Goal: Use online tool/utility: Use online tool/utility

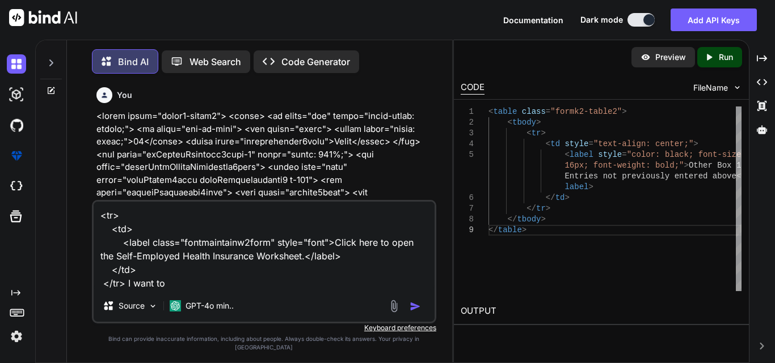
scroll to position [15529, 0]
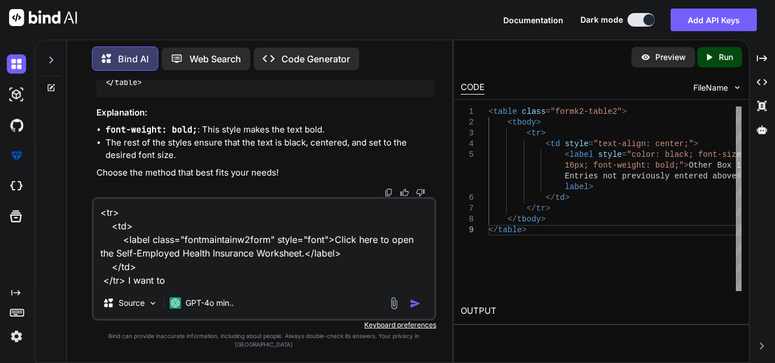
type textarea "x"
type textarea "<tr> <td> <label class="fontmaintainw2form" style="font">Click here to open the…"
type textarea "x"
type textarea "<tr> <td> <label class="fontmaintainw2form" style="font">Click here to open the…"
type textarea "x"
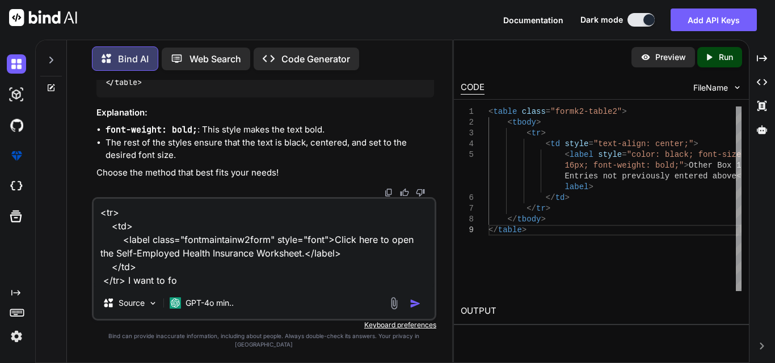
type textarea "<tr> <td> <label class="fontmaintainw2form" style="font">Click here to open the…"
type textarea "x"
type textarea "<tr> <td> <label class="fontmaintainw2form" style="font">Click here to open the…"
type textarea "x"
type textarea "<tr> <td> <label class="fontmaintainw2form" style="font">Click here to open the…"
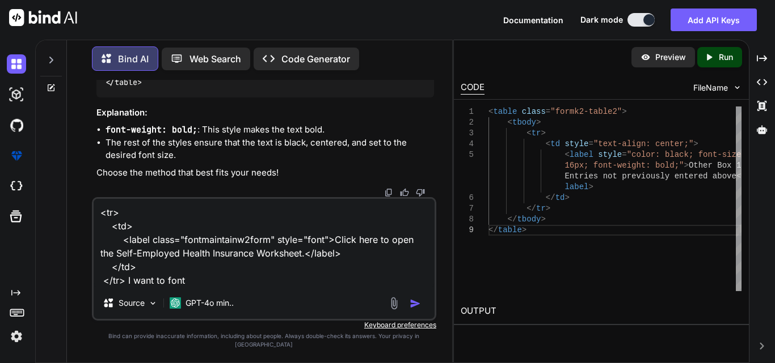
type textarea "x"
type textarea "<tr> <td> <label class="fontmaintainw2form" style="font">Click here to open the…"
type textarea "x"
type textarea "<tr> <td> <label class="fontmaintainw2form" style="font">Click here to open the…"
type textarea "x"
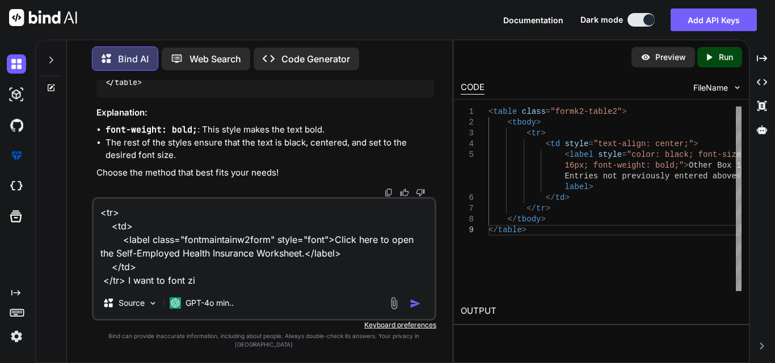
type textarea "<tr> <td> <label class="fontmaintainw2form" style="font">Click here to open the…"
type textarea "x"
type textarea "<tr> <td> <label class="fontmaintainw2form" style="font">Click here to open the…"
type textarea "x"
type textarea "<tr> <td> <label class="fontmaintainw2form" style="font">Click here to open the…"
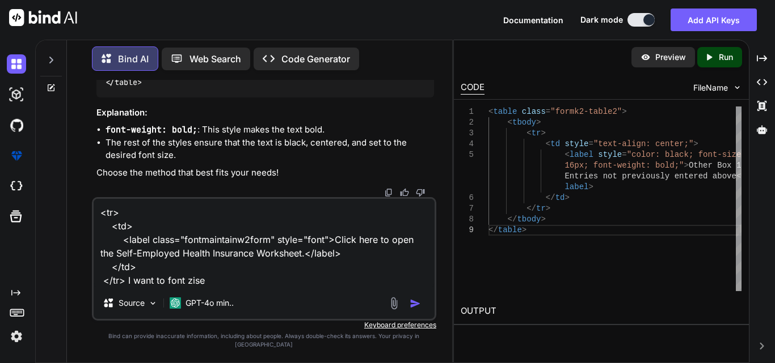
type textarea "x"
type textarea "<tr> <td> <label class="fontmaintainw2form" style="font">Click here to open the…"
type textarea "x"
type textarea "<tr> <td> <label class="fontmaintainw2form" style="font">Click here to open the…"
type textarea "x"
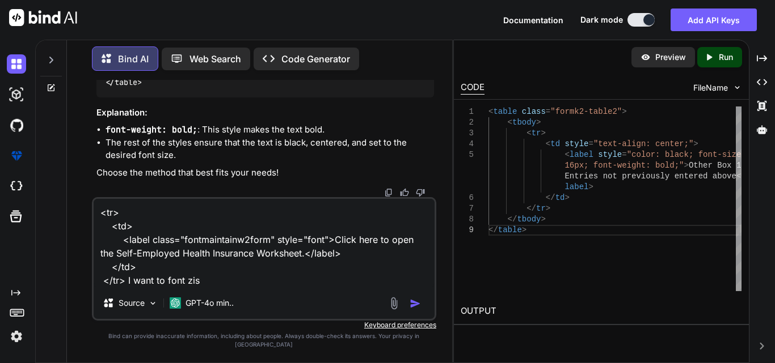
type textarea "<tr> <td> <label class="fontmaintainw2form" style="font">Click here to open the…"
type textarea "x"
type textarea "<tr> <td> <label class="fontmaintainw2form" style="font">Click here to open the…"
type textarea "x"
type textarea "<tr> <td> <label class="fontmaintainw2form" style="font">Click here to open the…"
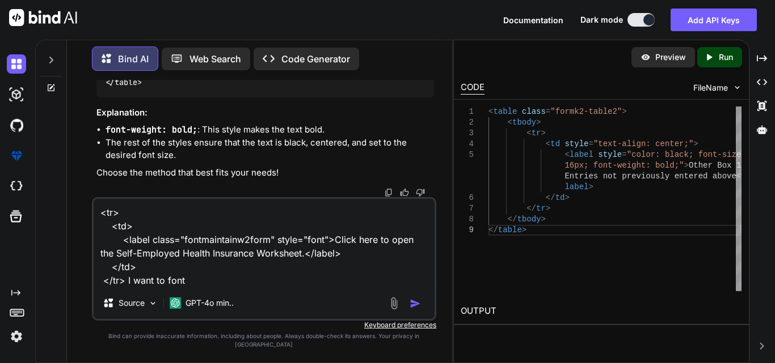
type textarea "x"
type textarea "<tr> <td> <label class="fontmaintainw2form" style="font">Click here to open the…"
type textarea "x"
type textarea "<tr> <td> <label class="fontmaintainw2form" style="font">Click here to open the…"
type textarea "x"
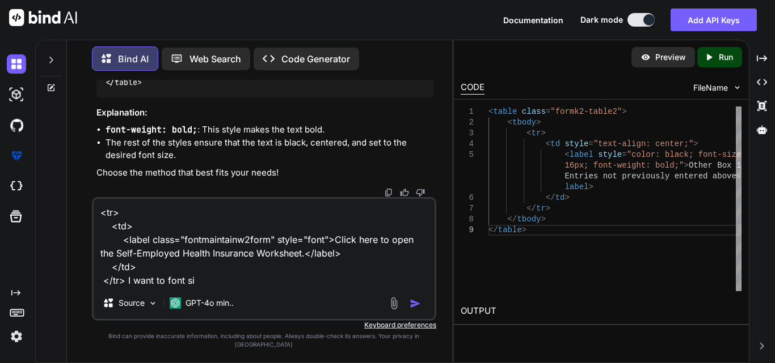
type textarea "<tr> <td> <label class="fontmaintainw2form" style="font">Click here to open the…"
type textarea "x"
type textarea "<tr> <td> <label class="fontmaintainw2form" style="font">Click here to open the…"
type textarea "x"
type textarea "<tr> <td> <label class="fontmaintainw2form" style="font">Click here to open the…"
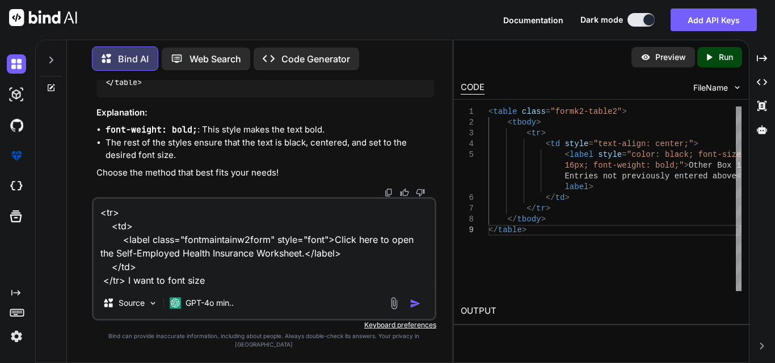
type textarea "x"
type textarea "<tr> <td> <label class="fontmaintainw2form" style="font">Click here to open the…"
type textarea "x"
type textarea "<tr> <td> <label class="fontmaintainw2form" style="font">Click here to open the…"
type textarea "x"
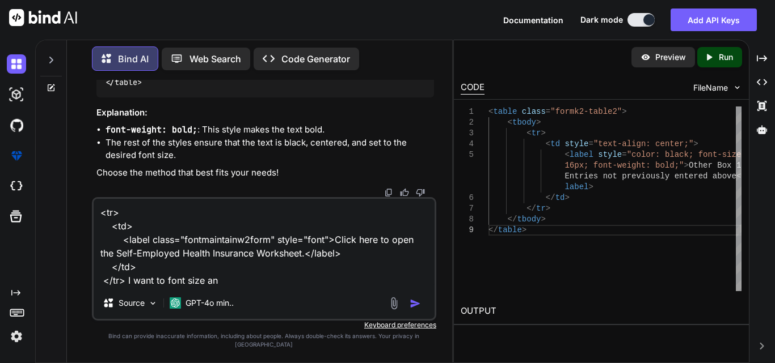
type textarea "<tr> <td> <label class="fontmaintainw2form" style="font">Click here to open the…"
type textarea "x"
type textarea "<tr> <td> <label class="fontmaintainw2form" style="font">Click here to open the…"
type textarea "x"
type textarea "<tr> <td> <label class="fontmaintainw2form" style="font">Click here to open the…"
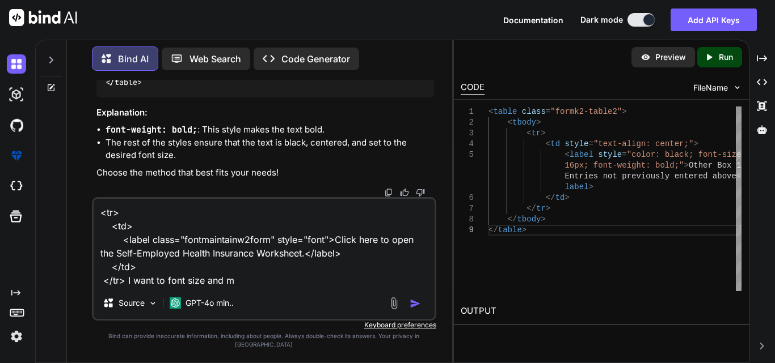
type textarea "x"
type textarea "<tr> <td> <label class="fontmaintainw2form" style="font">Click here to open the…"
type textarea "x"
type textarea "<tr> <td> <label class="fontmaintainw2form" style="font">Click here to open the…"
type textarea "x"
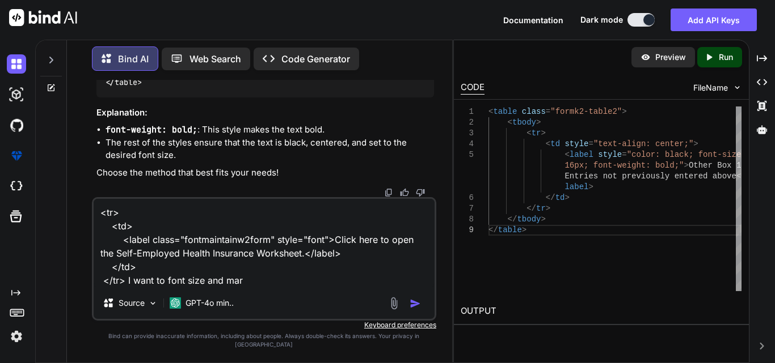
type textarea "<tr> <td> <label class="fontmaintainw2form" style="font">Click here to open the…"
type textarea "x"
type textarea "<tr> <td> <label class="fontmaintainw2form" style="font">Click here to open the…"
type textarea "x"
type textarea "<tr> <td> <label class="fontmaintainw2form" style="font">Click here to open the…"
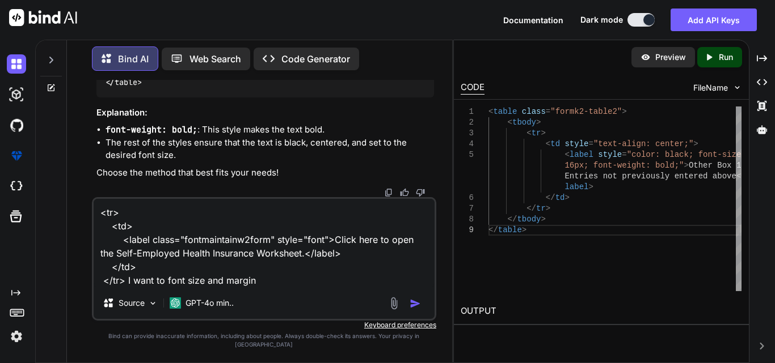
type textarea "x"
type textarea "<tr> <td> <label class="fontmaintainw2form" style="font">Click here to open the…"
type textarea "x"
type textarea "<tr> <td> <label class="fontmaintainw2form" style="font">Click here to open the…"
type textarea "x"
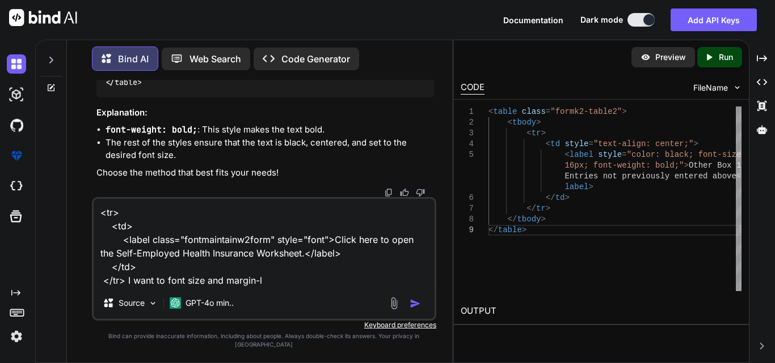
type textarea "<tr> <td> <label class="fontmaintainw2form" style="font">Click here to open the…"
type textarea "x"
type textarea "<tr> <td> <label class="fontmaintainw2form" style="font">Click here to open the…"
type textarea "x"
type textarea "<tr> <td> <label class="fontmaintainw2form" style="font">Click here to open the…"
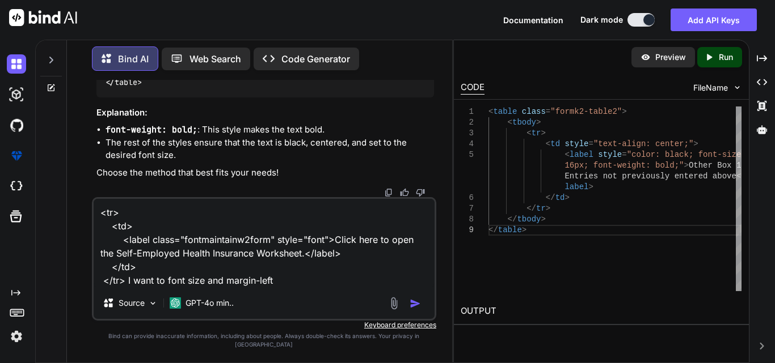
type textarea "x"
type textarea "<tr> <td> <label class="fontmaintainw2form" style="font">Click here to open the…"
type textarea "x"
type textarea "<tr> <td> <label class="fontmaintainw2form" style="font">Click here to open the…"
type textarea "x"
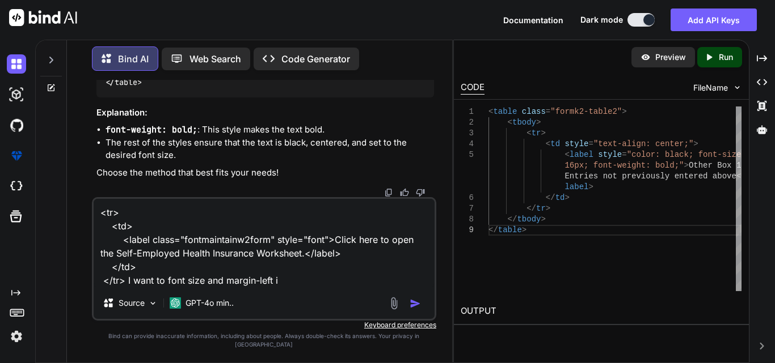
type textarea "<tr> <td> <label class="fontmaintainw2form" style="font">Click here to open the…"
type textarea "x"
type textarea "<tr> <td> <label class="fontmaintainw2form" style="font">Click here to open the…"
type textarea "x"
type textarea "<tr> <td> <label class="fontmaintainw2form" style="font">Click here to open the…"
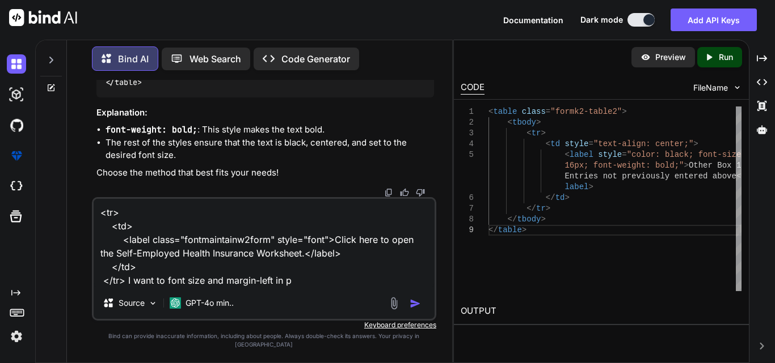
type textarea "x"
type textarea "<tr> <td> <label class="fontmaintainw2form" style="font">Click here to open the…"
type textarea "x"
type textarea "<tr> <td> <label class="fontmaintainw2form" style="font">Click here to open the…"
type textarea "x"
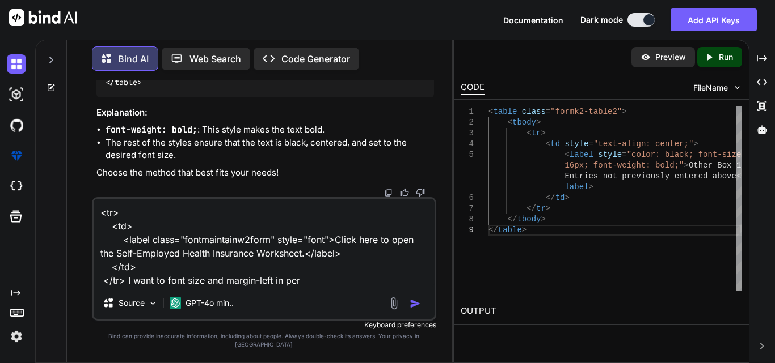
type textarea "<tr> <td> <label class="fontmaintainw2form" style="font">Click here to open the…"
type textarea "x"
type textarea "<tr> <td> <label class="fontmaintainw2form" style="font">Click here to open the…"
type textarea "x"
type textarea "<tr> <td> <label class="fontmaintainw2form" style="font">Click here to open the…"
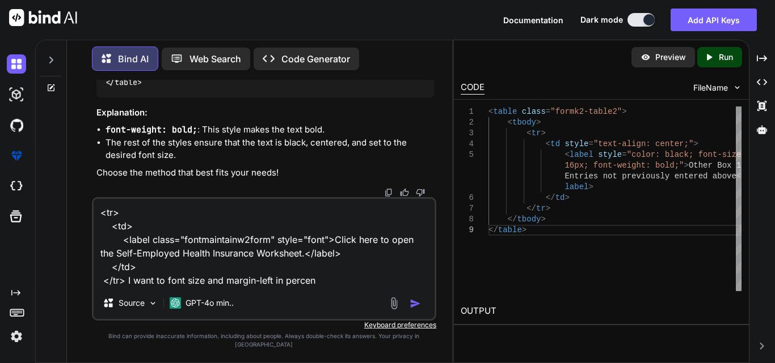
type textarea "x"
type textarea "<tr> <td> <label class="fontmaintainw2form" style="font">Click here to open the…"
type textarea "x"
type textarea "<tr> <td> <label class="fontmaintainw2form" style="font">Click here to open the…"
type textarea "x"
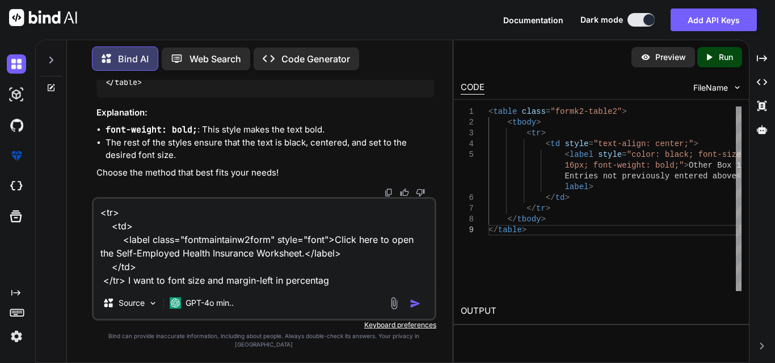
type textarea "<tr> <td> <label class="fontmaintainw2form" style="font">Click here to open the…"
type textarea "x"
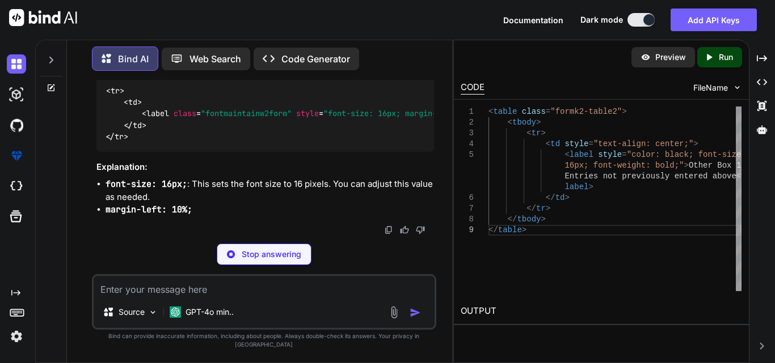
scroll to position [16221, 0]
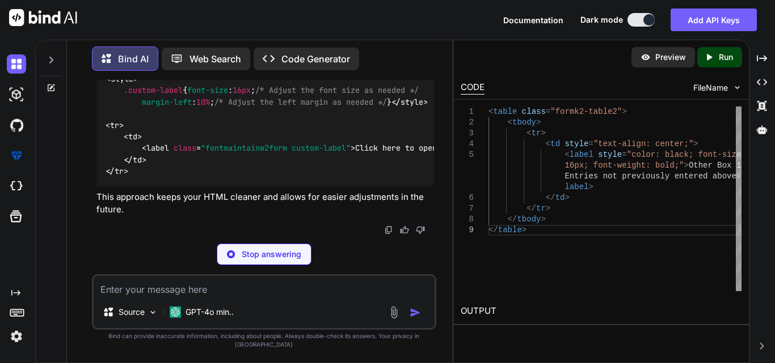
type textarea "x"
type textarea "<tr> <td> <label class="fontmaintainw2form" style="font-size: 16px; margin-left…"
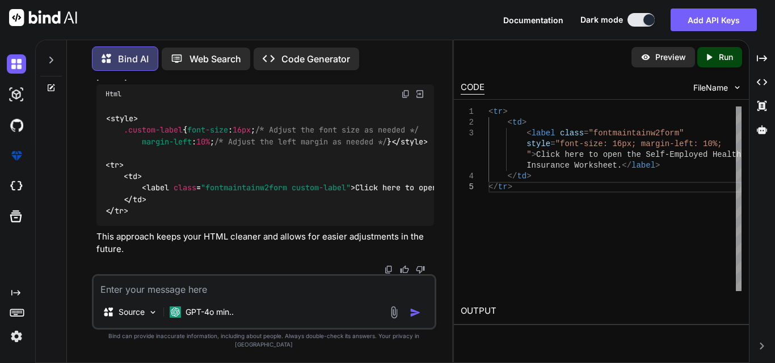
drag, startPoint x: 134, startPoint y: 173, endPoint x: 105, endPoint y: 118, distance: 62.4
copy code "< tr > < td > < label class = "fontmaintainw2form" style = "font-size: 16px; ma…"
click at [163, 297] on textarea at bounding box center [264, 286] width 341 height 20
paste textarea "<tr> <td> <label class="fontmaintainw2form">Check here if your employer did not…"
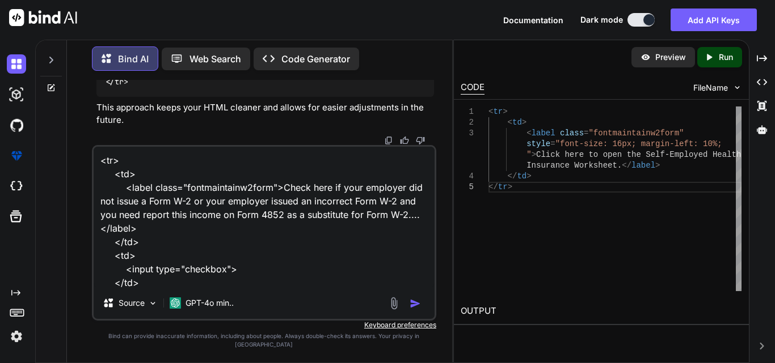
scroll to position [15, 0]
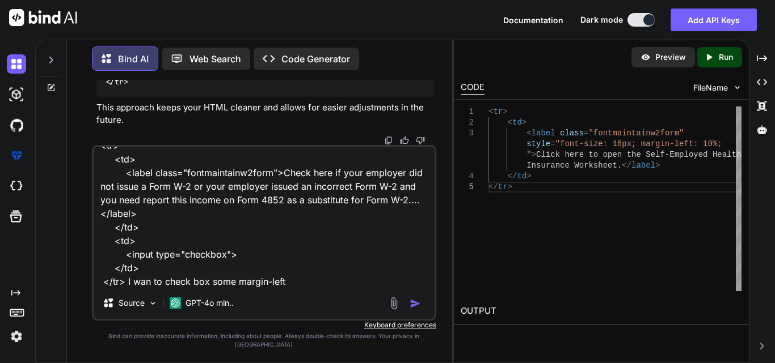
type textarea "<tr> <td> <label class="fontmaintainw2form">Check here if your employer did not…"
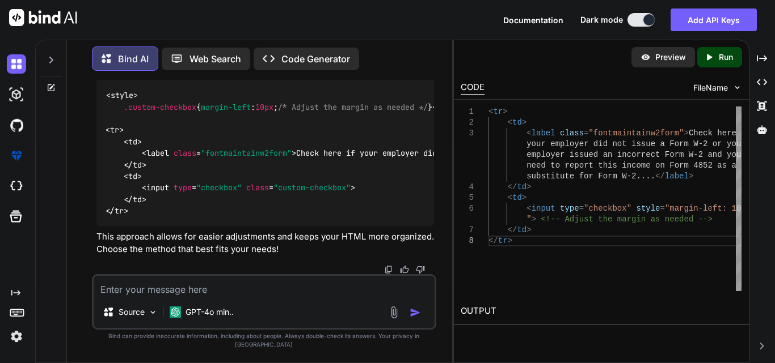
scroll to position [16789, 0]
drag, startPoint x: 135, startPoint y: 188, endPoint x: 104, endPoint y: 162, distance: 40.3
copy code "< tr > < td > < label class = "fontmaintainw2form" > Check here if your employe…"
